Goal: Task Accomplishment & Management: Manage account settings

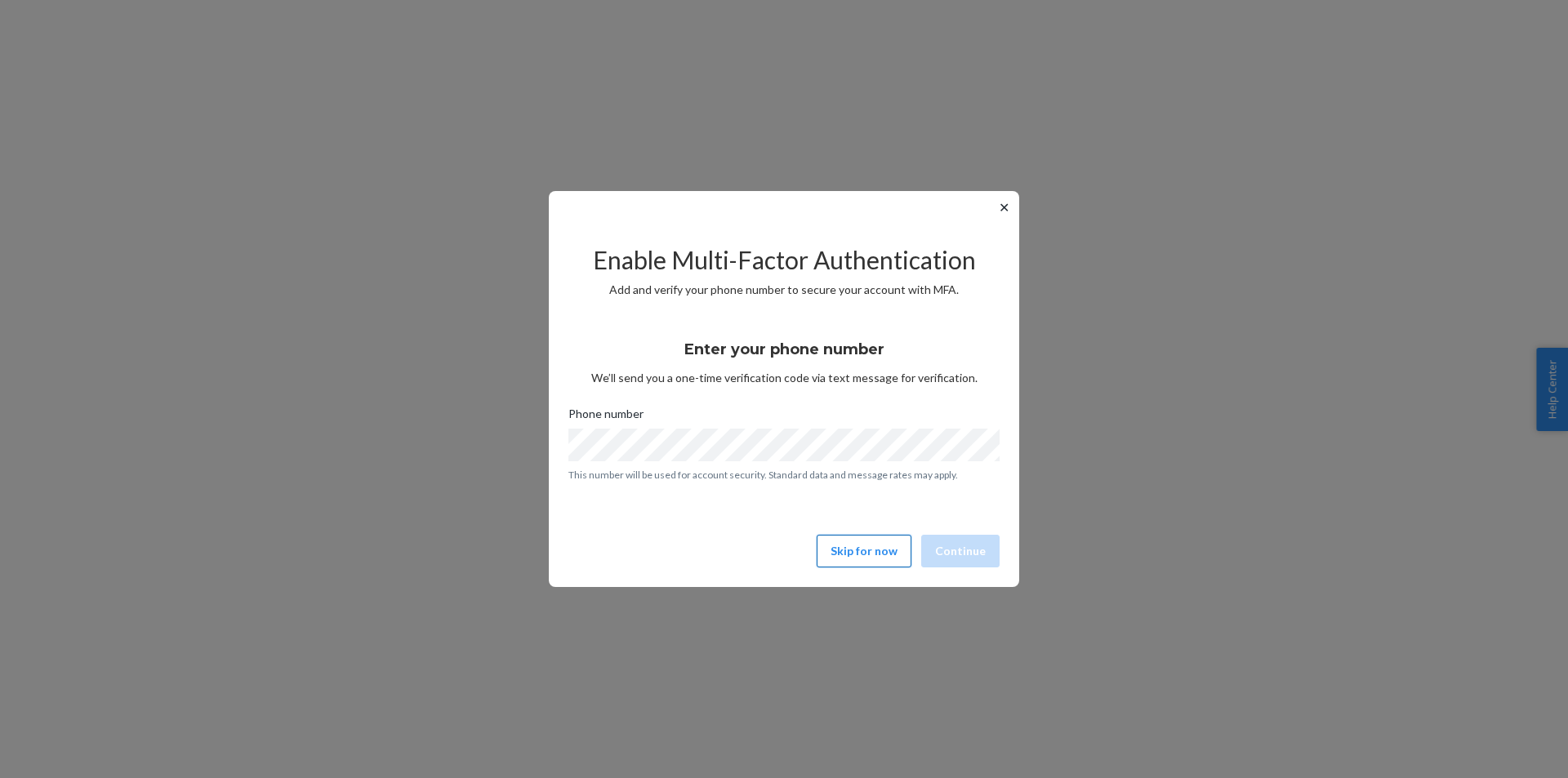
click at [878, 557] on button "Skip for now" at bounding box center [863, 551] width 95 height 33
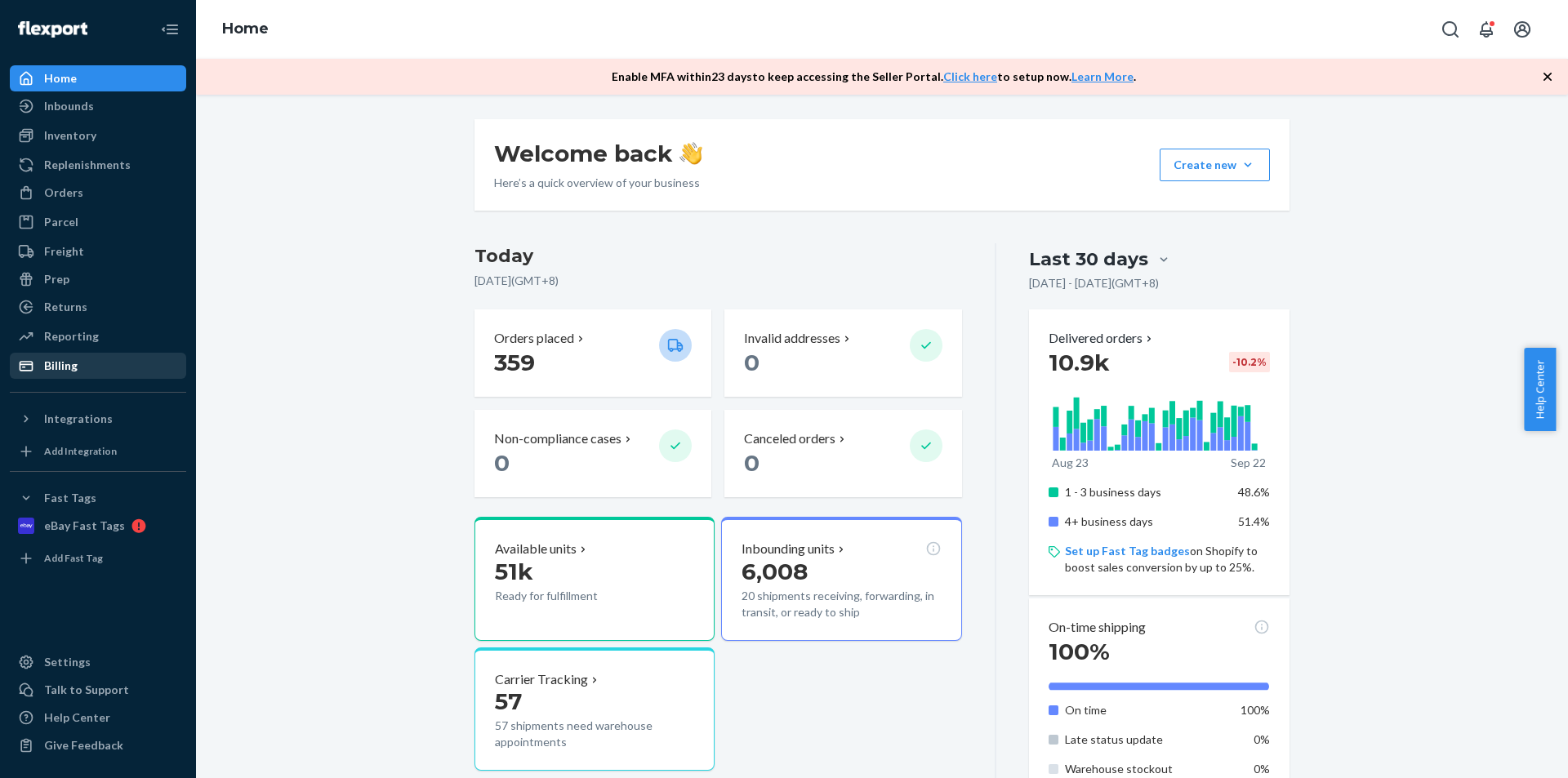
click at [82, 364] on div "Billing" at bounding box center [97, 365] width 173 height 23
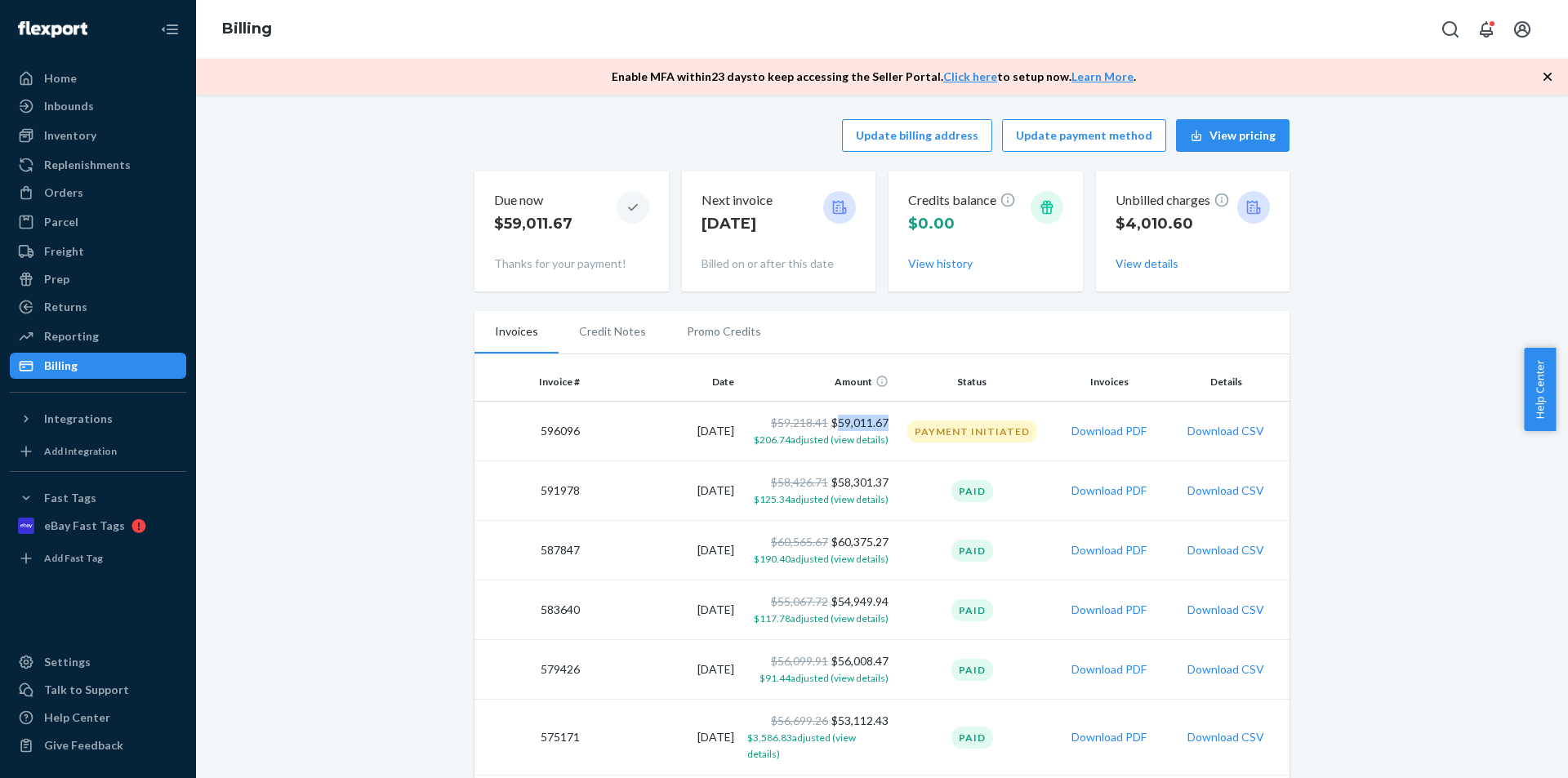
drag, startPoint x: 886, startPoint y: 424, endPoint x: 830, endPoint y: 420, distance: 55.7
click at [830, 420] on td "$59,218.41 $59,011.67 $206.74 adjusted (view details)" at bounding box center [818, 432] width 154 height 60
copy td "59,011.67"
